Goal: Information Seeking & Learning: Find specific fact

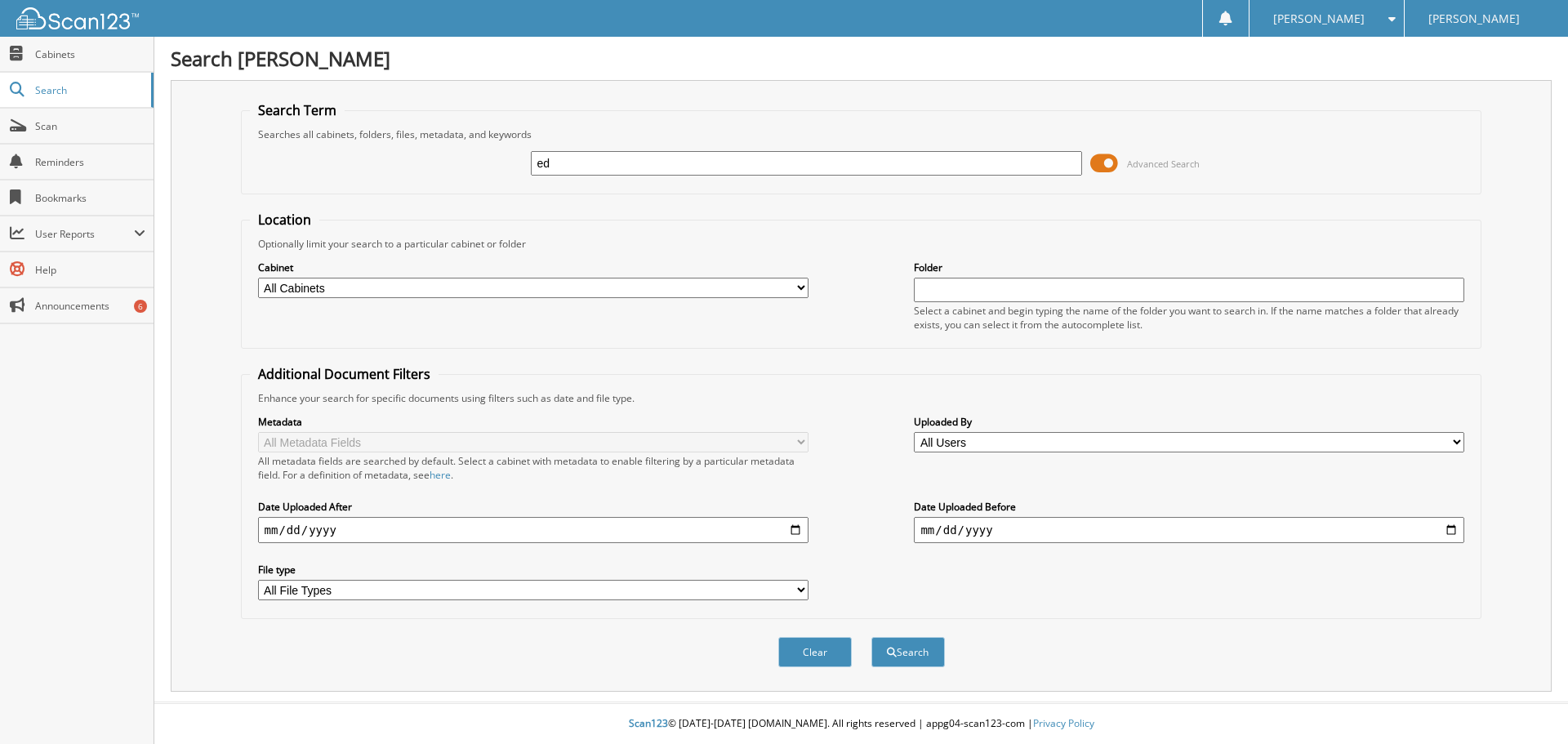
type input "e"
type input "e09283"
click at [871, 637] on button "Search" at bounding box center [907, 652] width 73 height 31
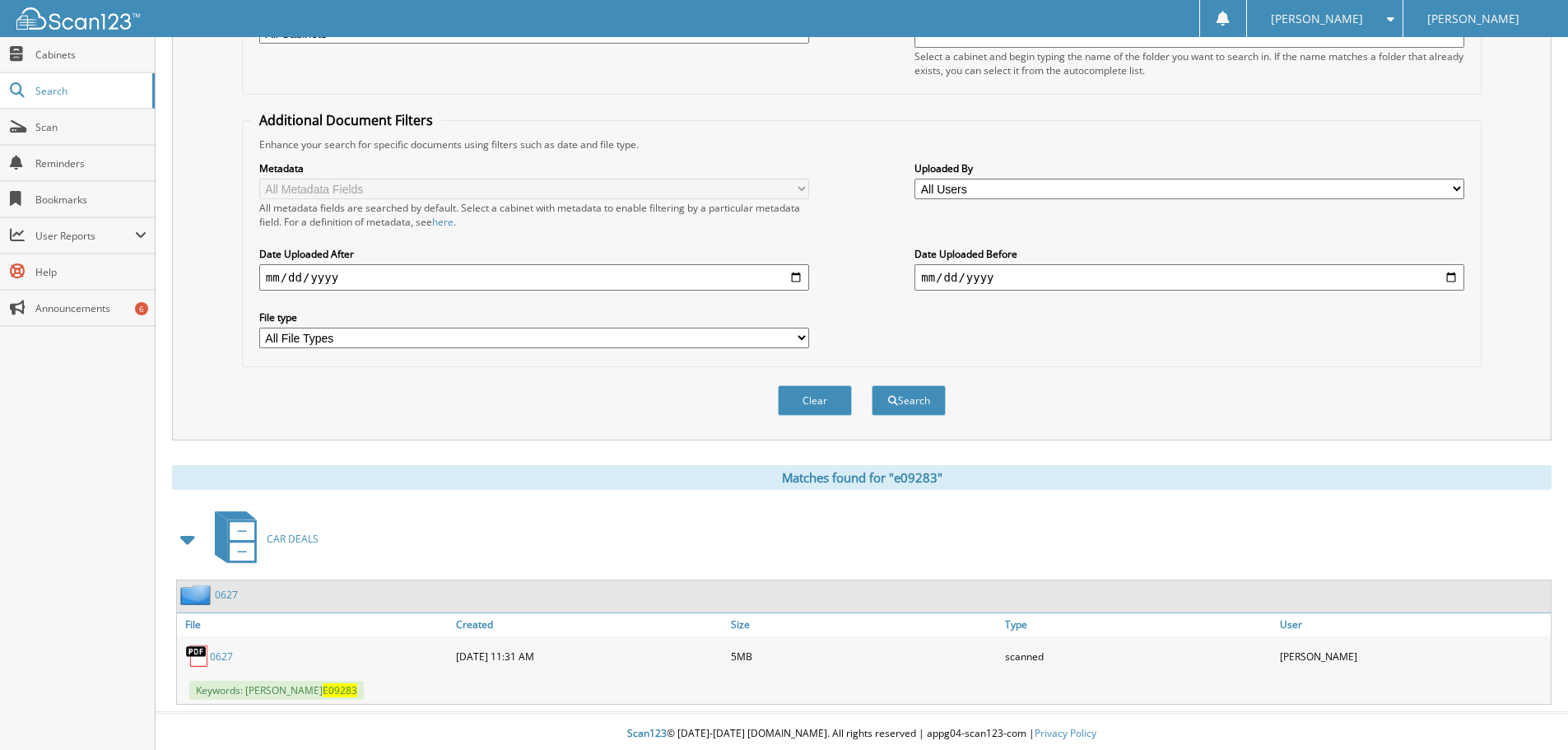
scroll to position [262, 0]
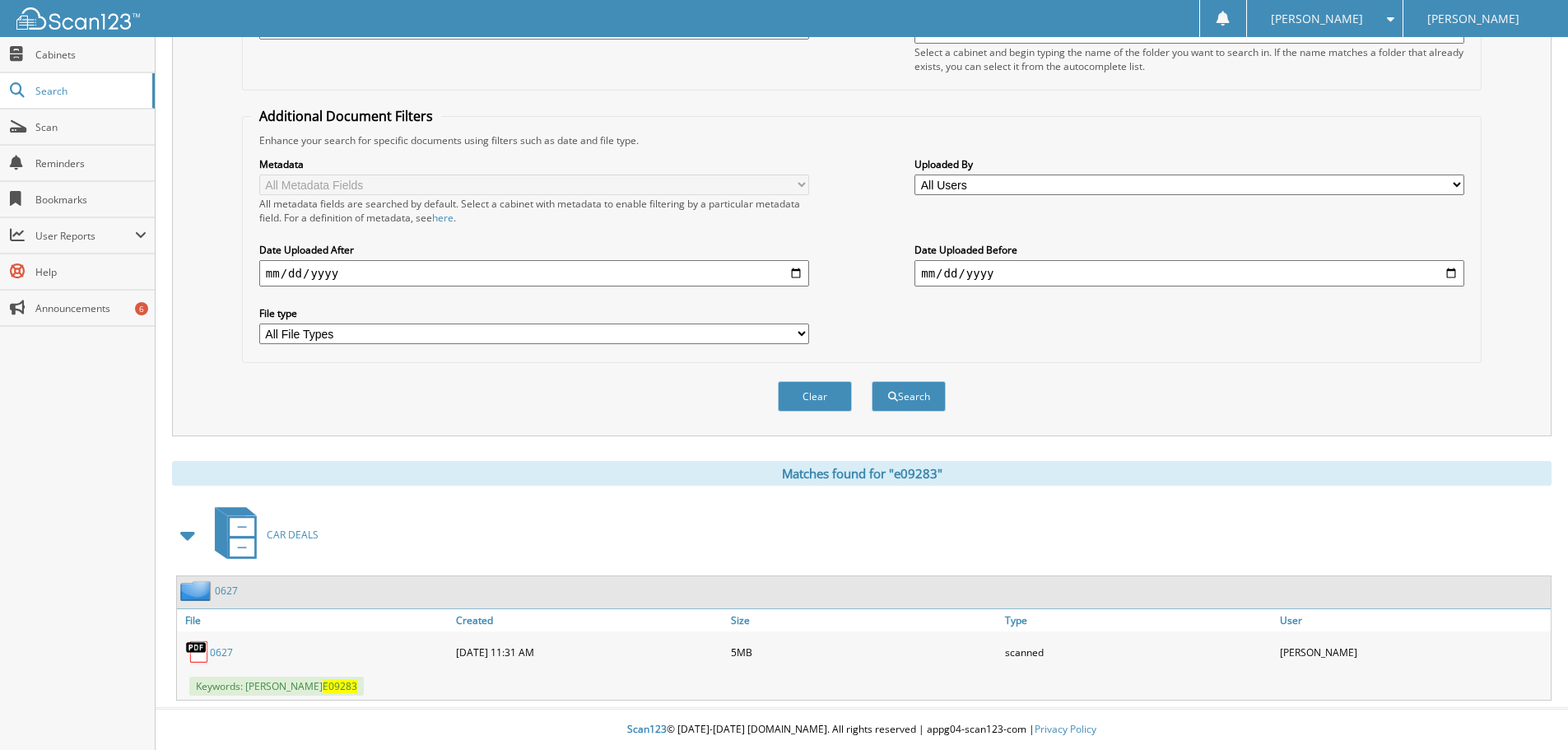
drag, startPoint x: 223, startPoint y: 650, endPoint x: 244, endPoint y: 644, distance: 21.8
click at [223, 651] on link "0627" at bounding box center [221, 652] width 23 height 14
click at [100, 132] on span "Scan" at bounding box center [91, 127] width 111 height 14
